Goal: Task Accomplishment & Management: Use online tool/utility

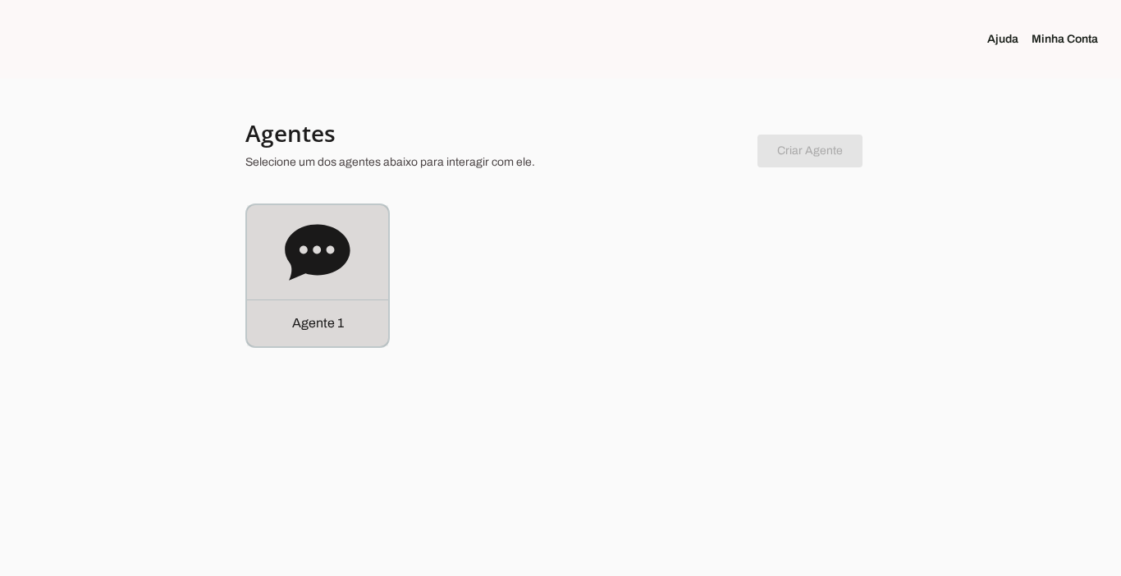
click at [300, 316] on p "Agente 1" at bounding box center [318, 323] width 52 height 20
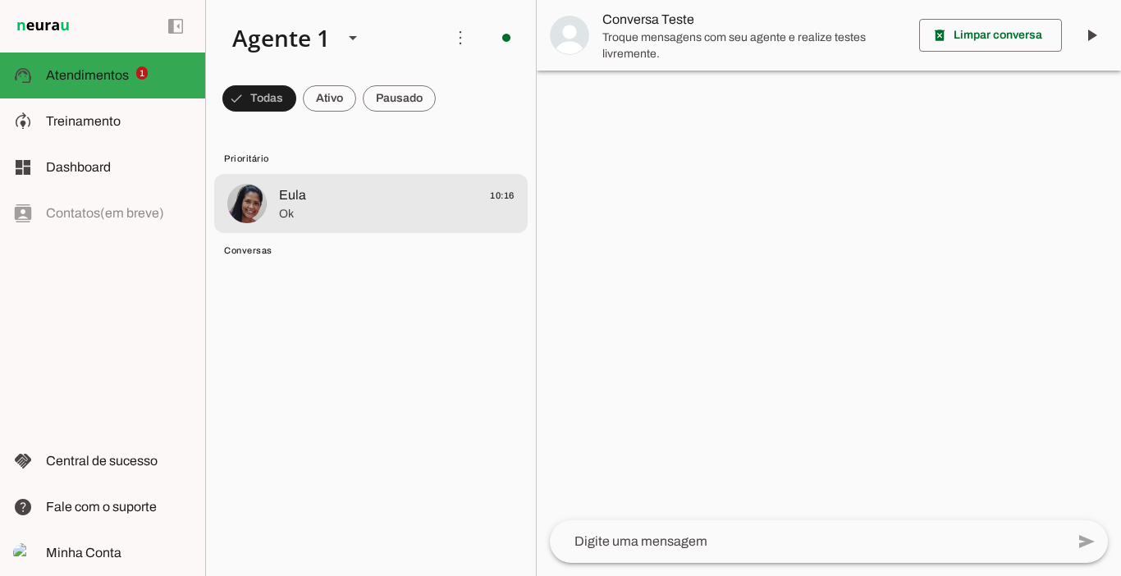
click at [322, 210] on span "Ok" at bounding box center [396, 214] width 235 height 16
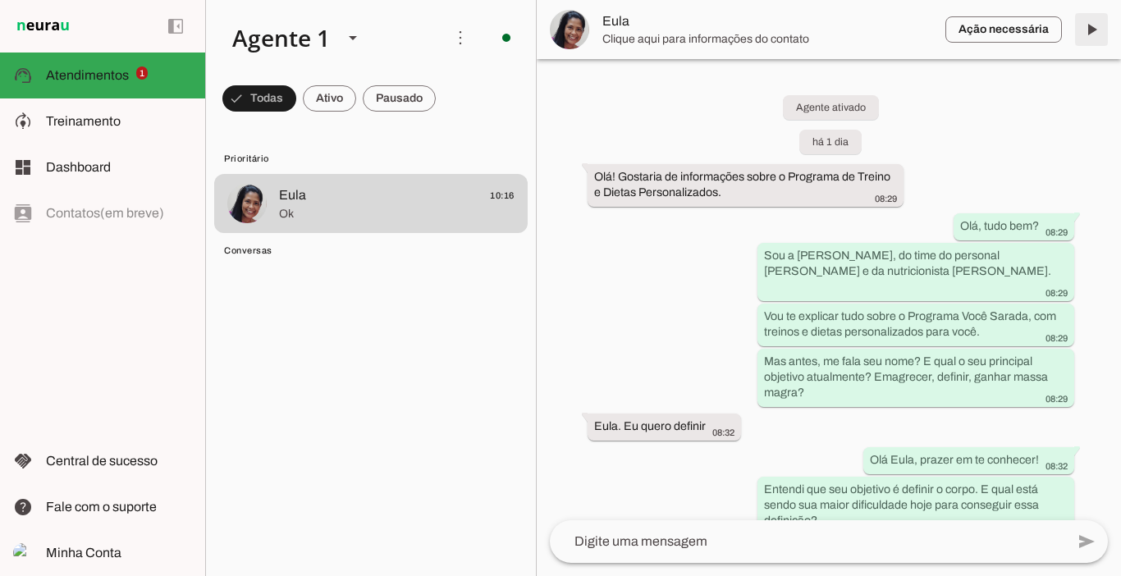
click at [1097, 31] on span at bounding box center [1090, 29] width 39 height 39
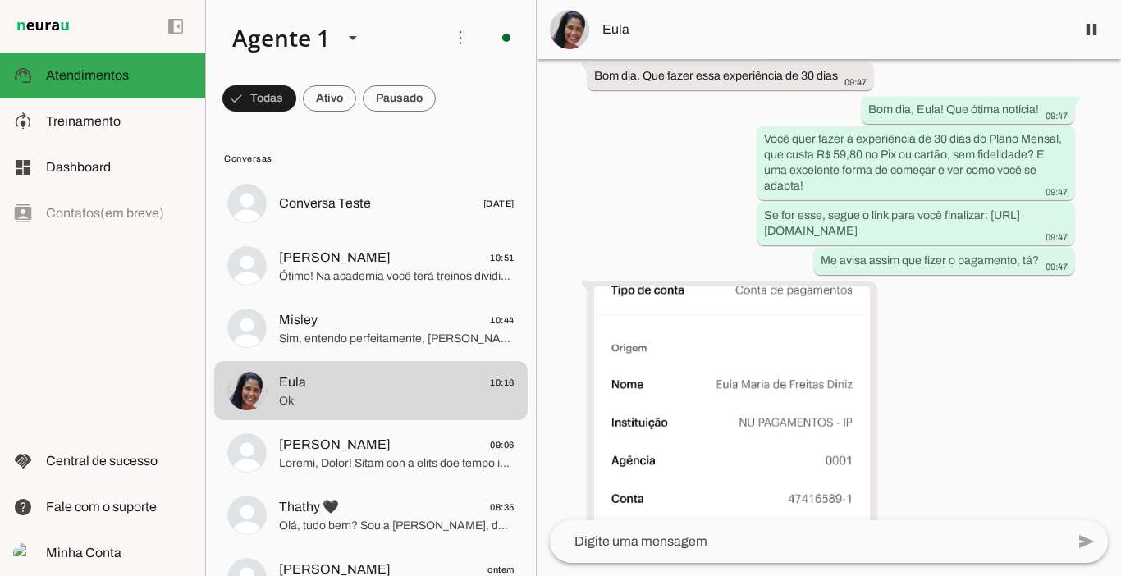
scroll to position [3942, 0]
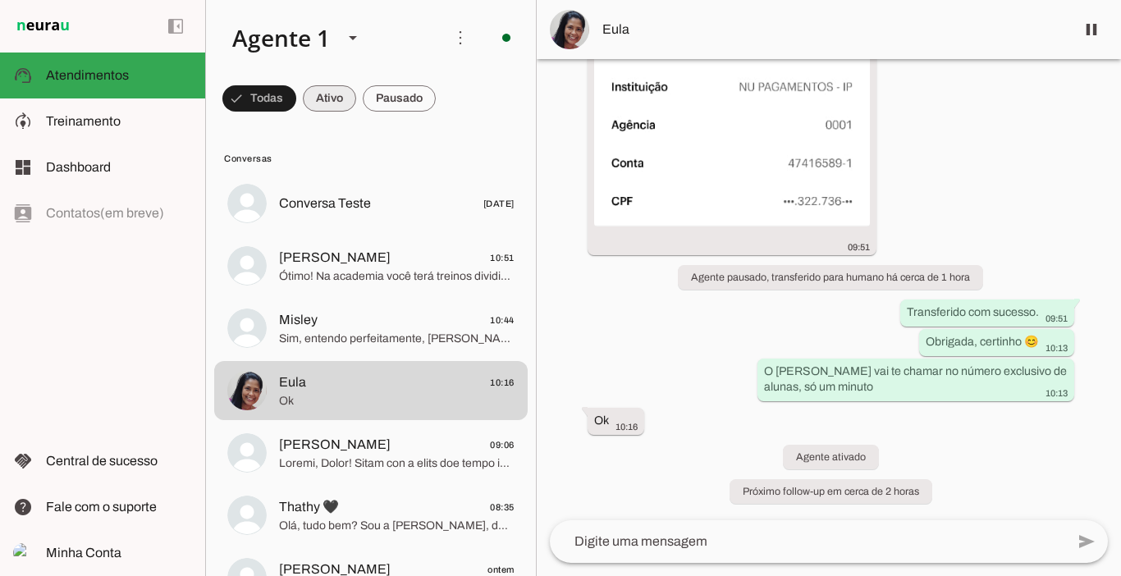
click at [322, 102] on span at bounding box center [329, 98] width 53 height 39
click at [400, 91] on span at bounding box center [399, 98] width 73 height 39
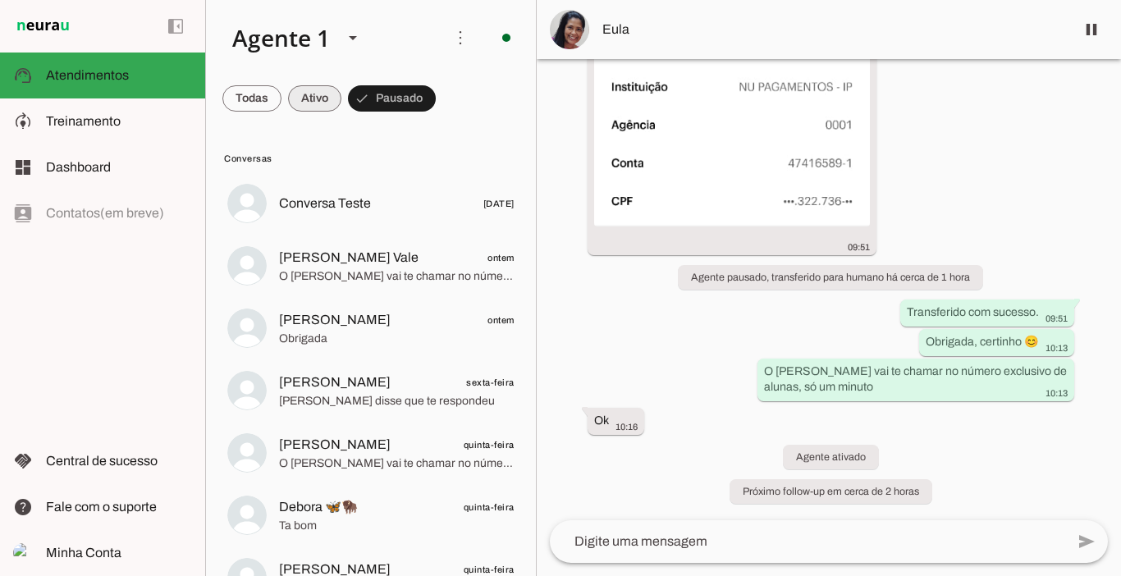
click at [327, 97] on span at bounding box center [314, 98] width 53 height 39
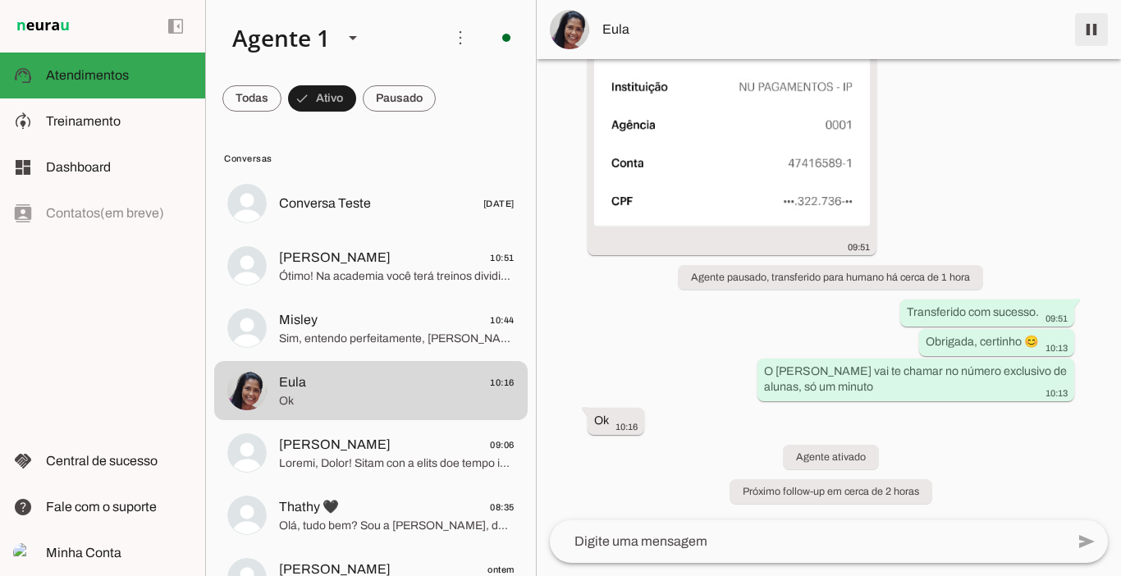
click at [1093, 34] on span at bounding box center [1090, 29] width 39 height 39
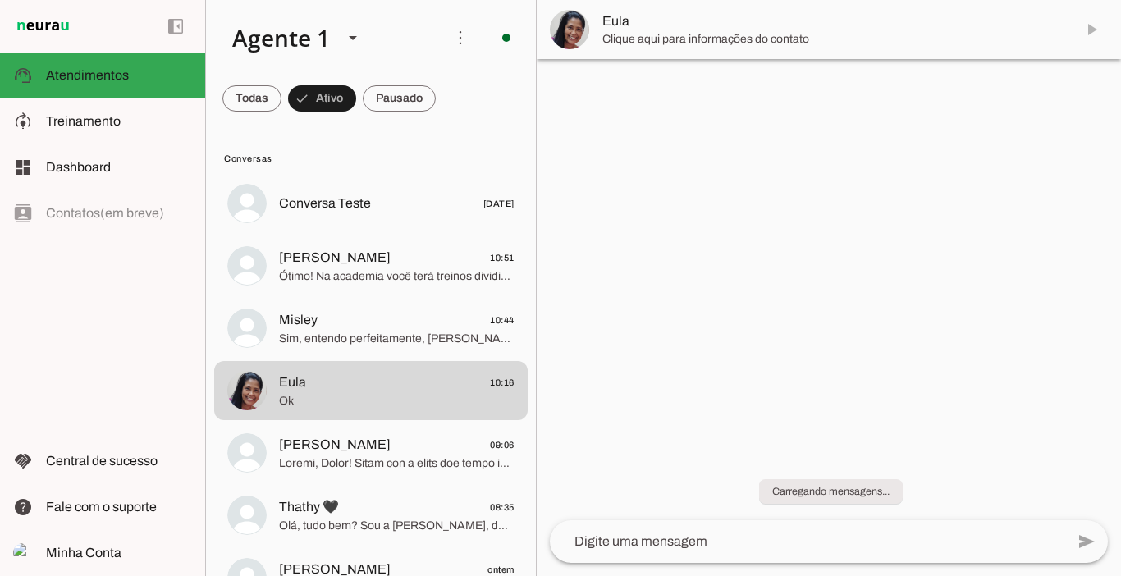
scroll to position [0, 0]
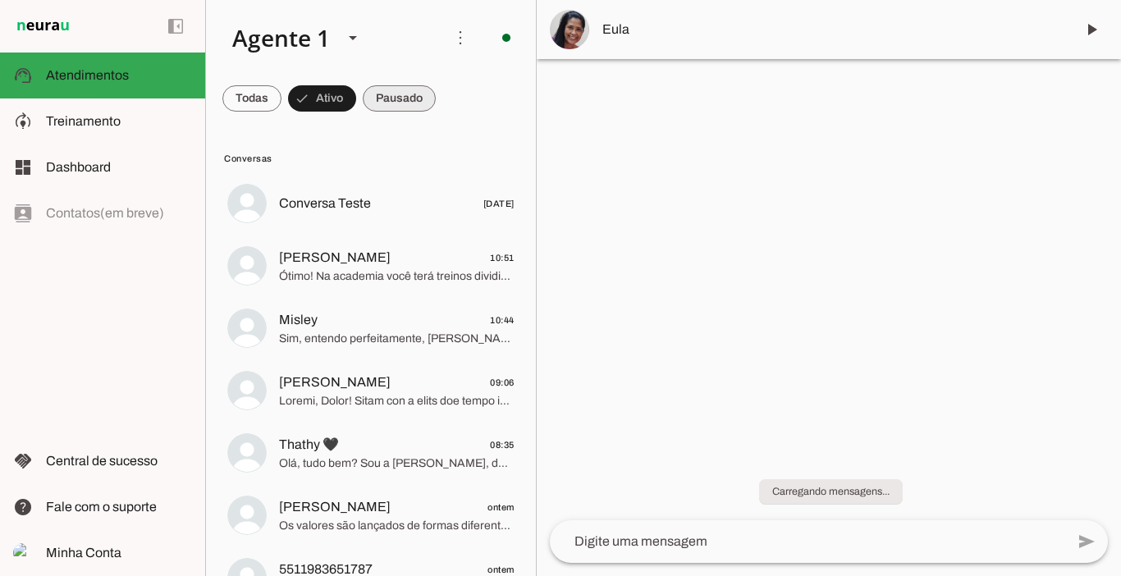
click at [415, 105] on span at bounding box center [399, 98] width 73 height 39
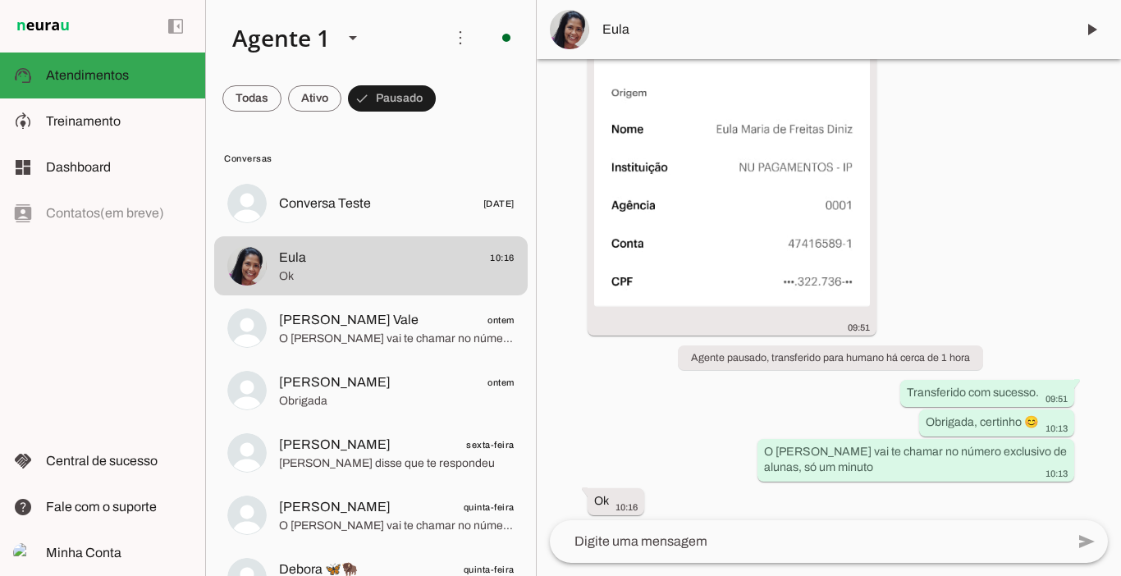
scroll to position [4011, 0]
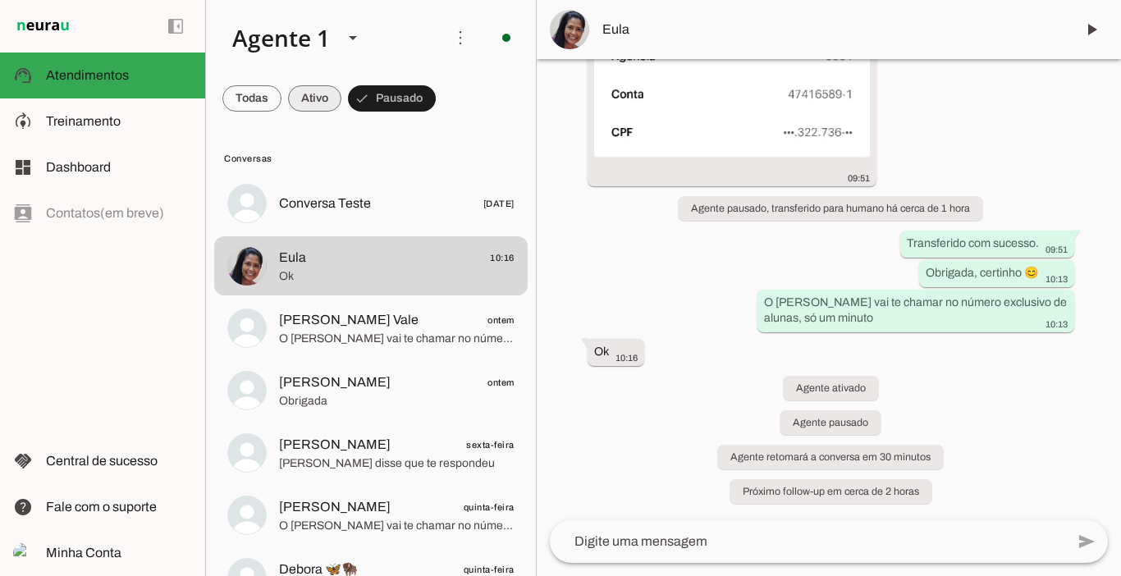
click at [315, 100] on span at bounding box center [314, 98] width 53 height 39
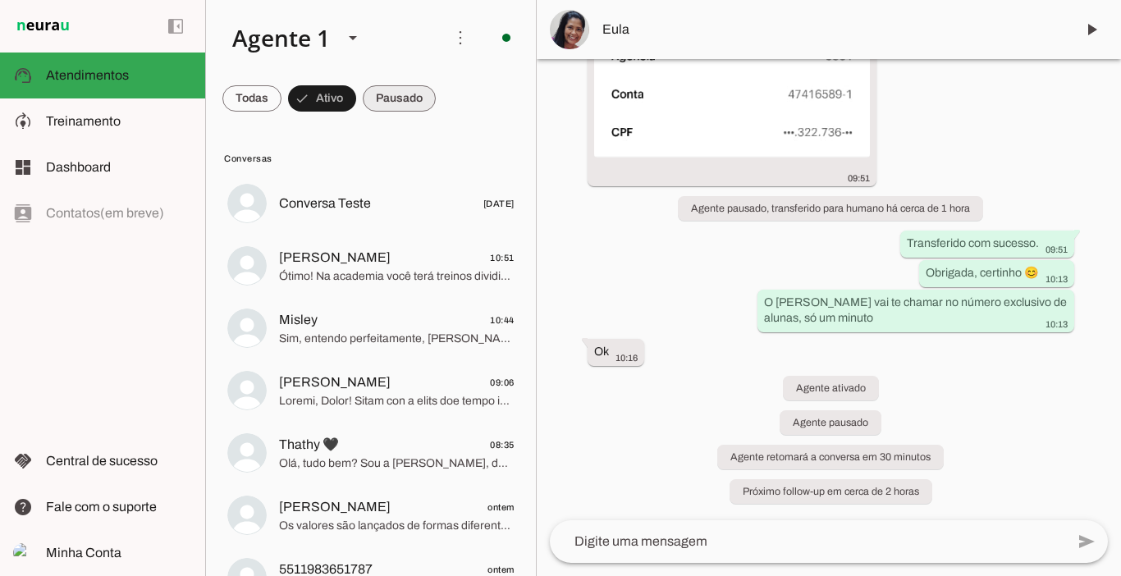
click at [391, 101] on span at bounding box center [399, 98] width 73 height 39
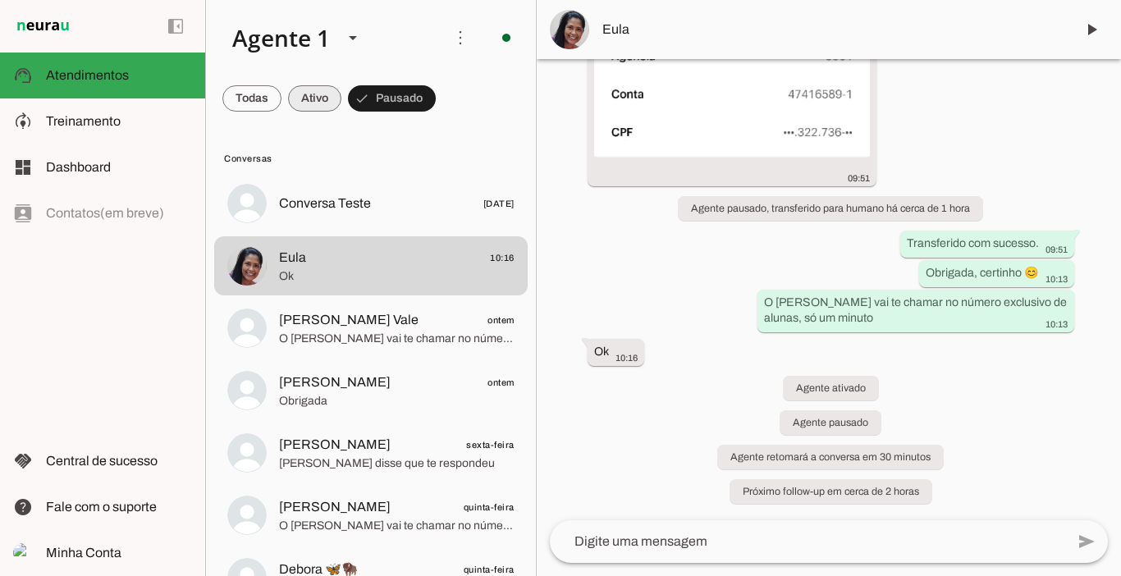
click at [322, 97] on span at bounding box center [314, 98] width 53 height 39
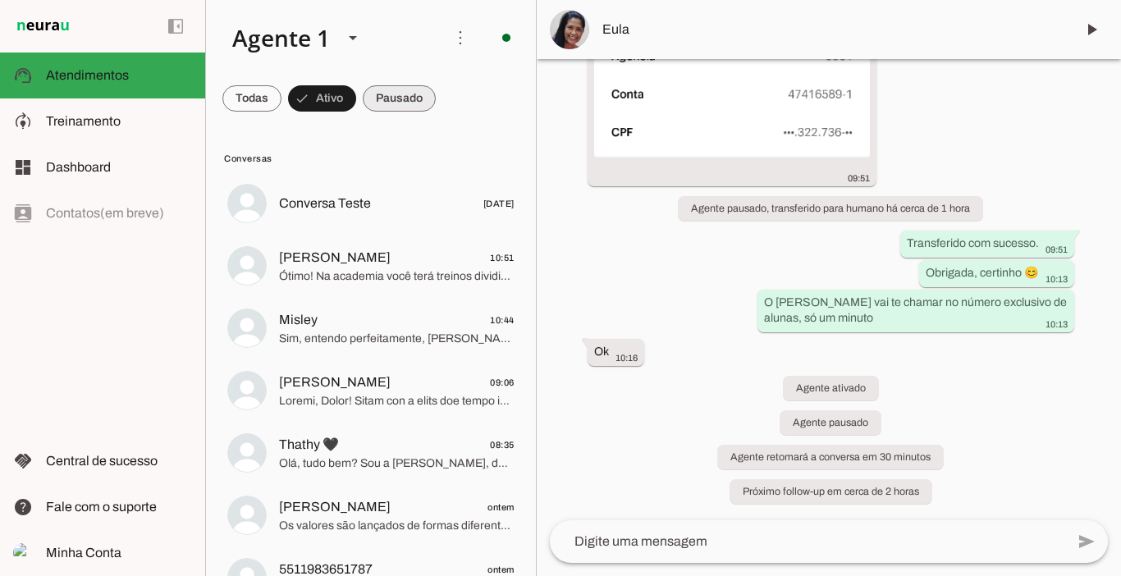
click at [402, 97] on span at bounding box center [399, 98] width 73 height 39
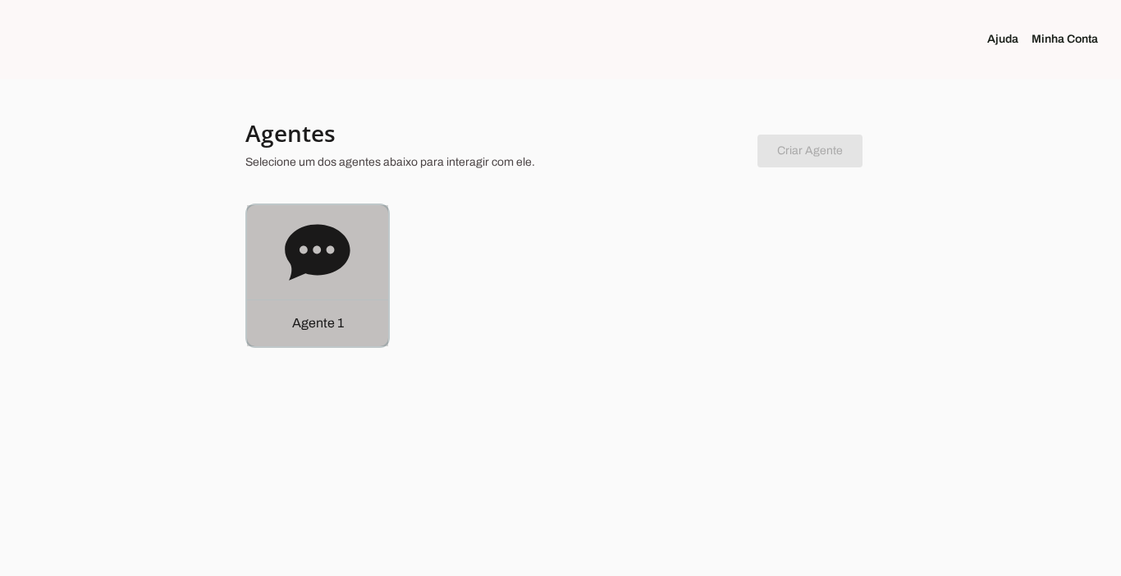
click at [310, 331] on p "Agente 1" at bounding box center [318, 323] width 52 height 20
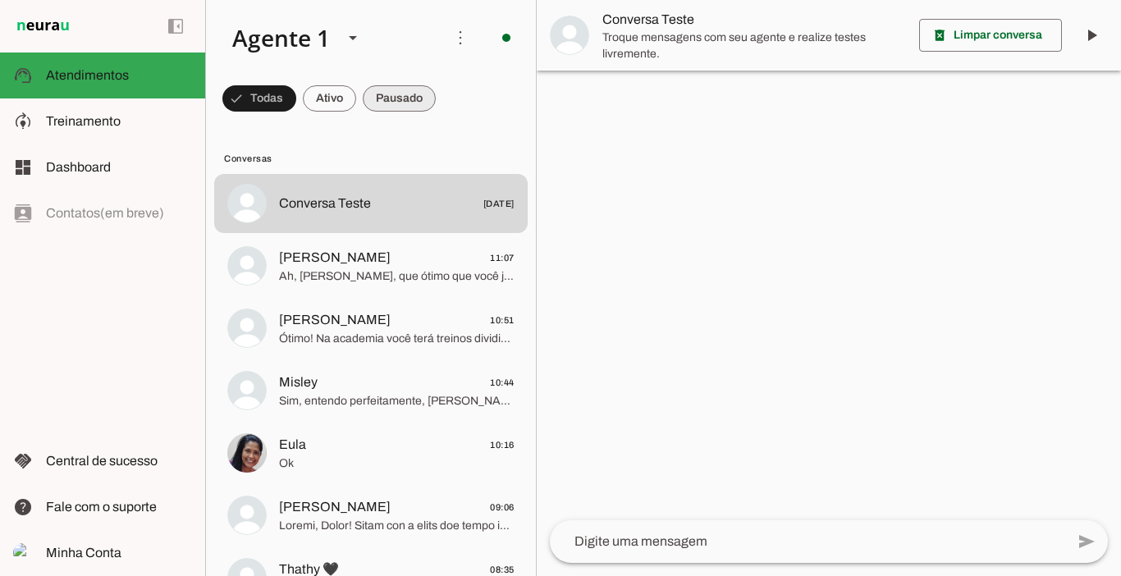
click at [400, 107] on span at bounding box center [399, 98] width 73 height 39
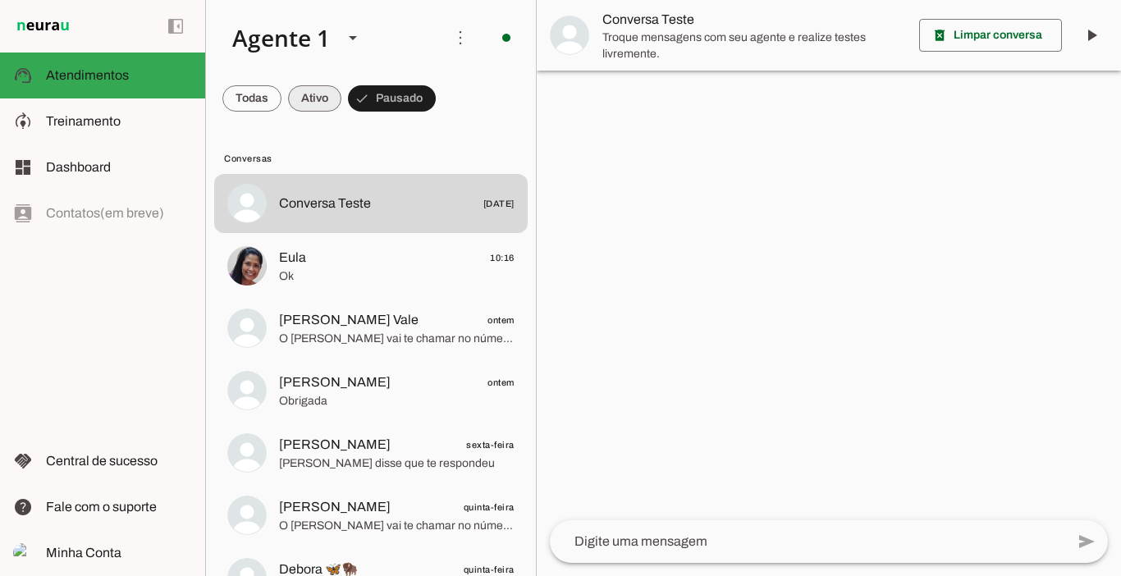
click at [308, 88] on span at bounding box center [314, 98] width 53 height 39
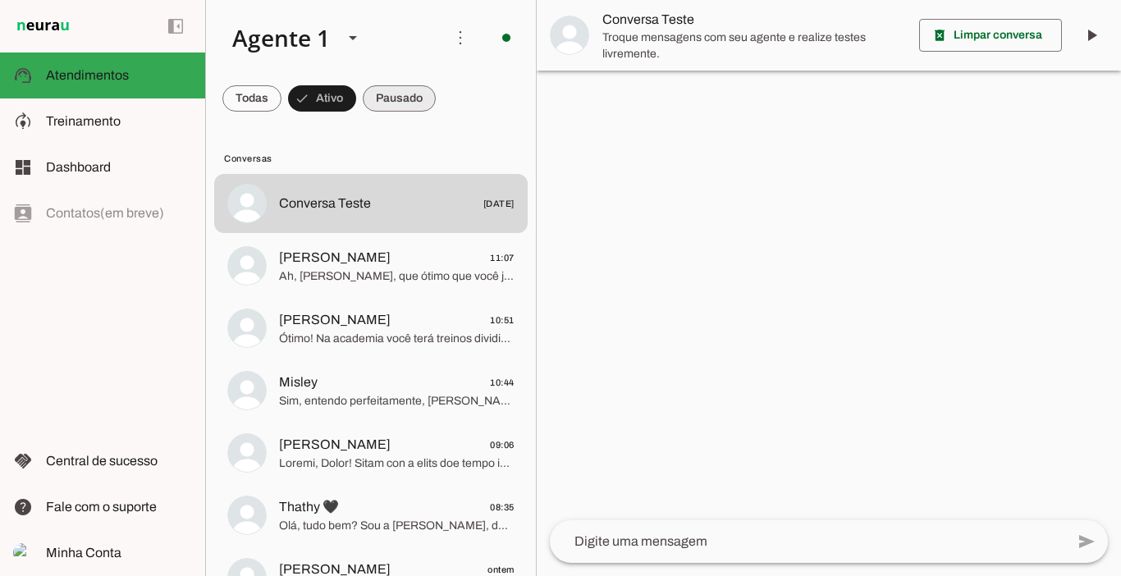
click at [381, 91] on span at bounding box center [399, 98] width 73 height 39
